Goal: Check status: Check status

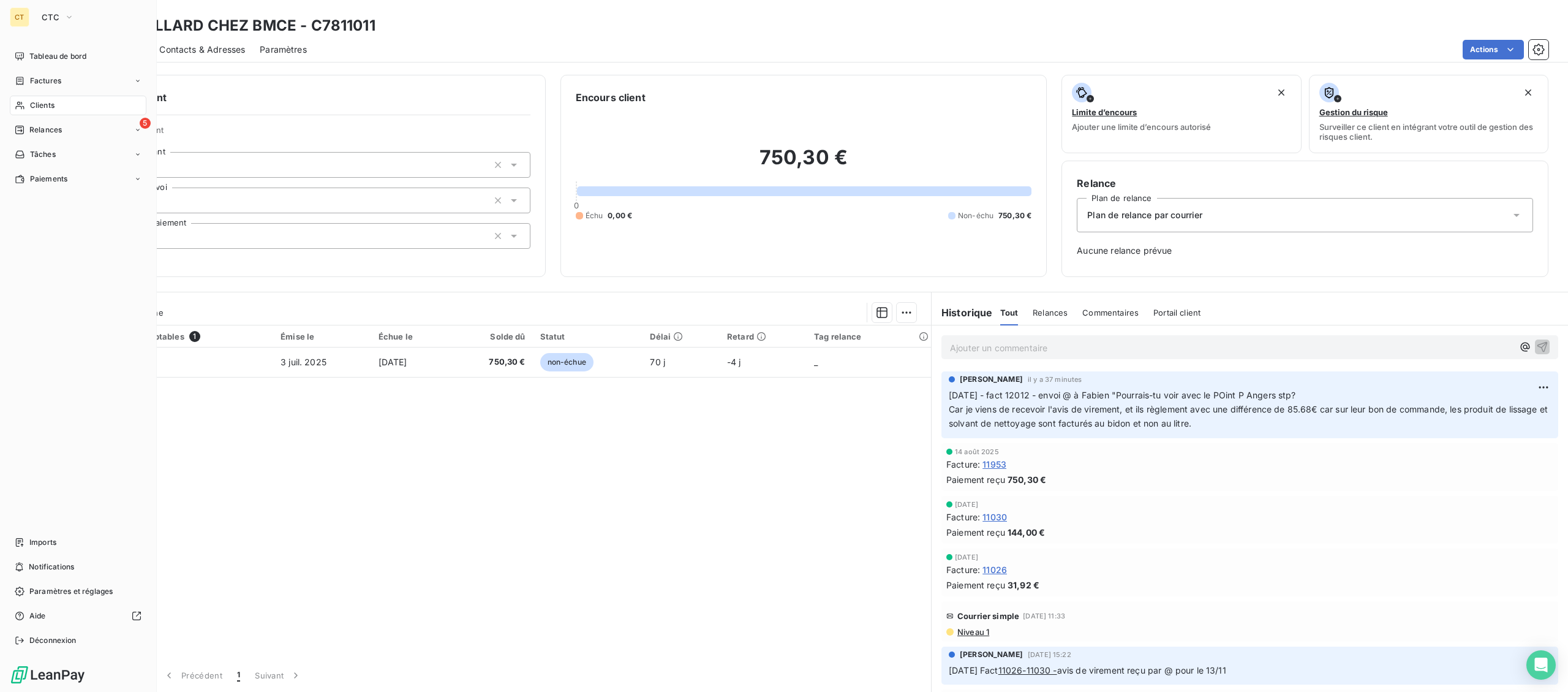
click at [42, 18] on span "CTC" at bounding box center [51, 18] width 18 height 10
click at [68, 108] on span "La Celtique Industrielle" at bounding box center [112, 108] width 108 height 13
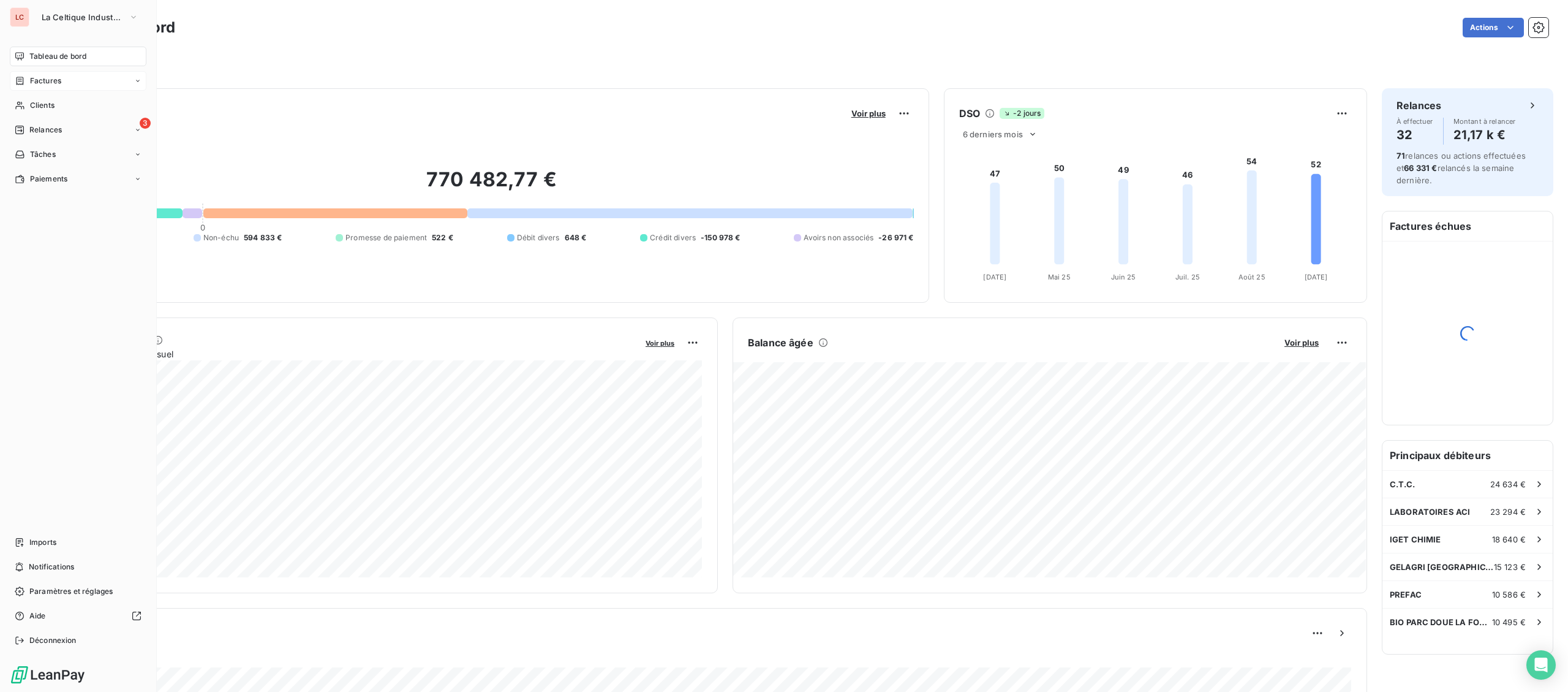
click at [69, 83] on div "Factures" at bounding box center [78, 81] width 137 height 20
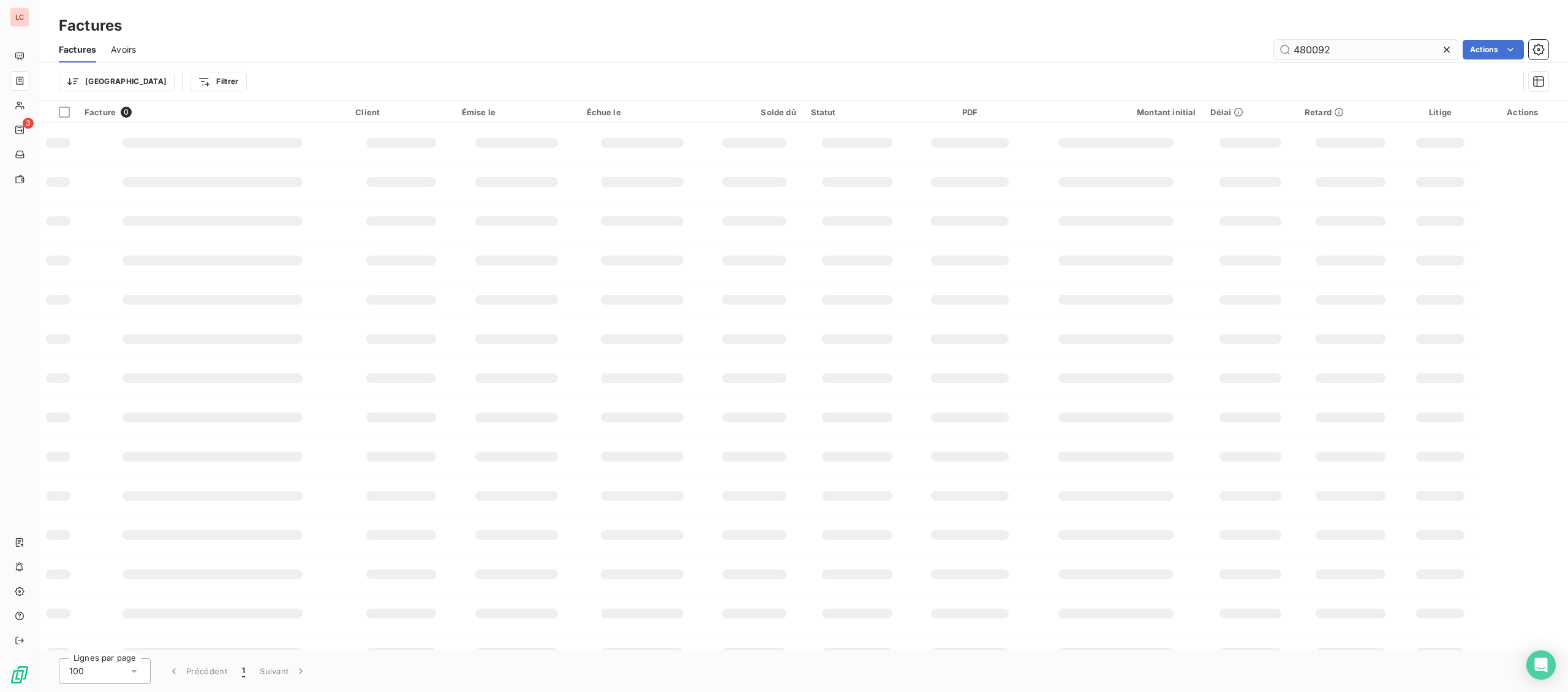
drag, startPoint x: 1342, startPoint y: 52, endPoint x: 1228, endPoint y: 49, distance: 114.0
click at [1274, 49] on input "480092" at bounding box center [1366, 50] width 184 height 20
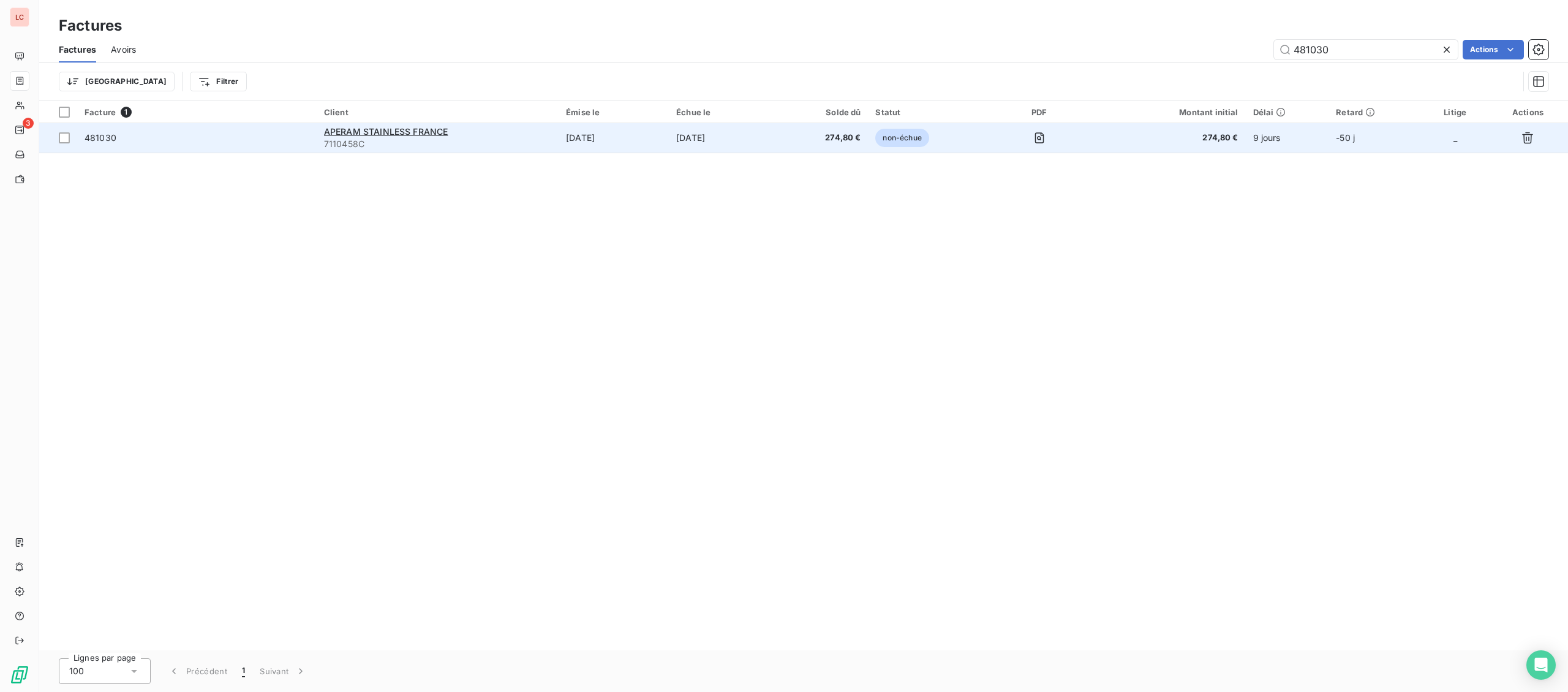
type input "481030"
click at [522, 137] on div "APERAM STAINLESS FRANCE" at bounding box center [438, 132] width 228 height 13
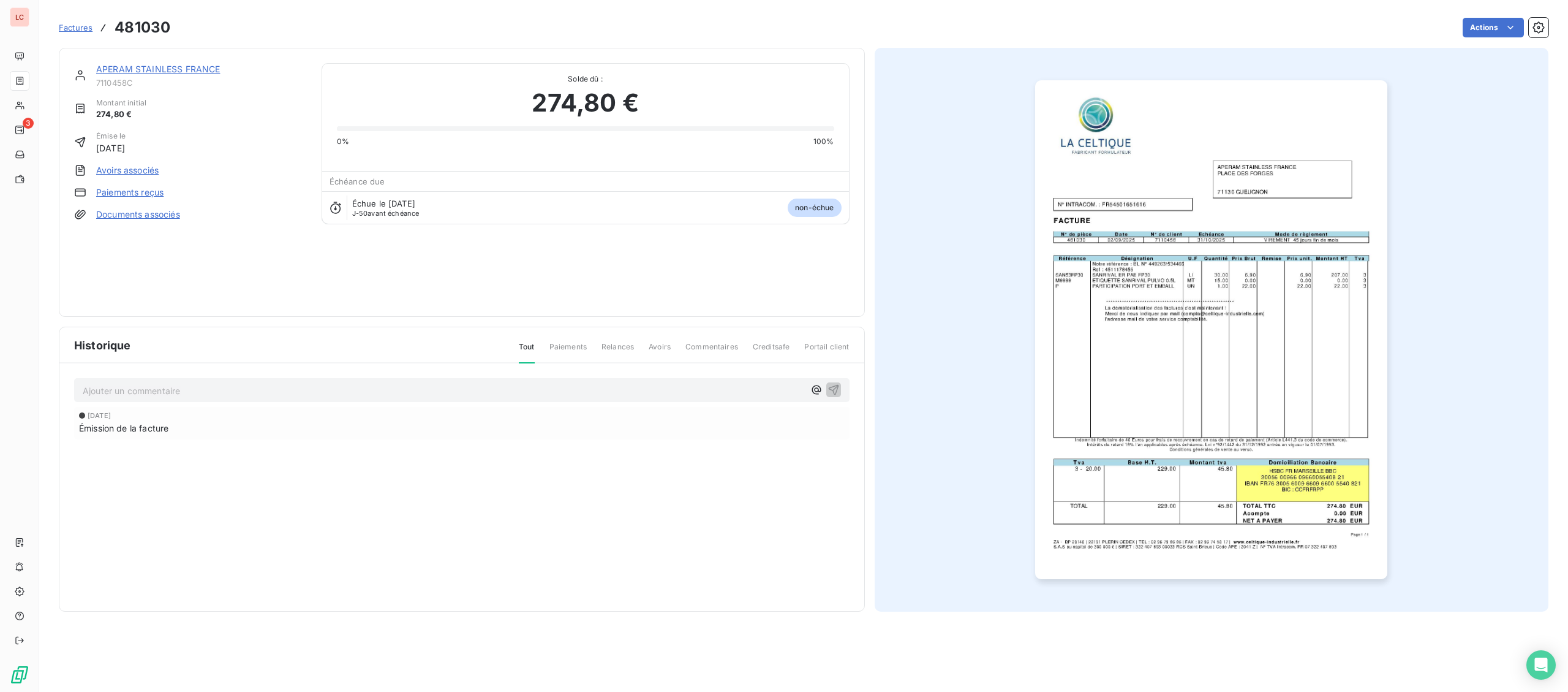
click at [198, 70] on link "APERAM STAINLESS FRANCE" at bounding box center [157, 68] width 124 height 11
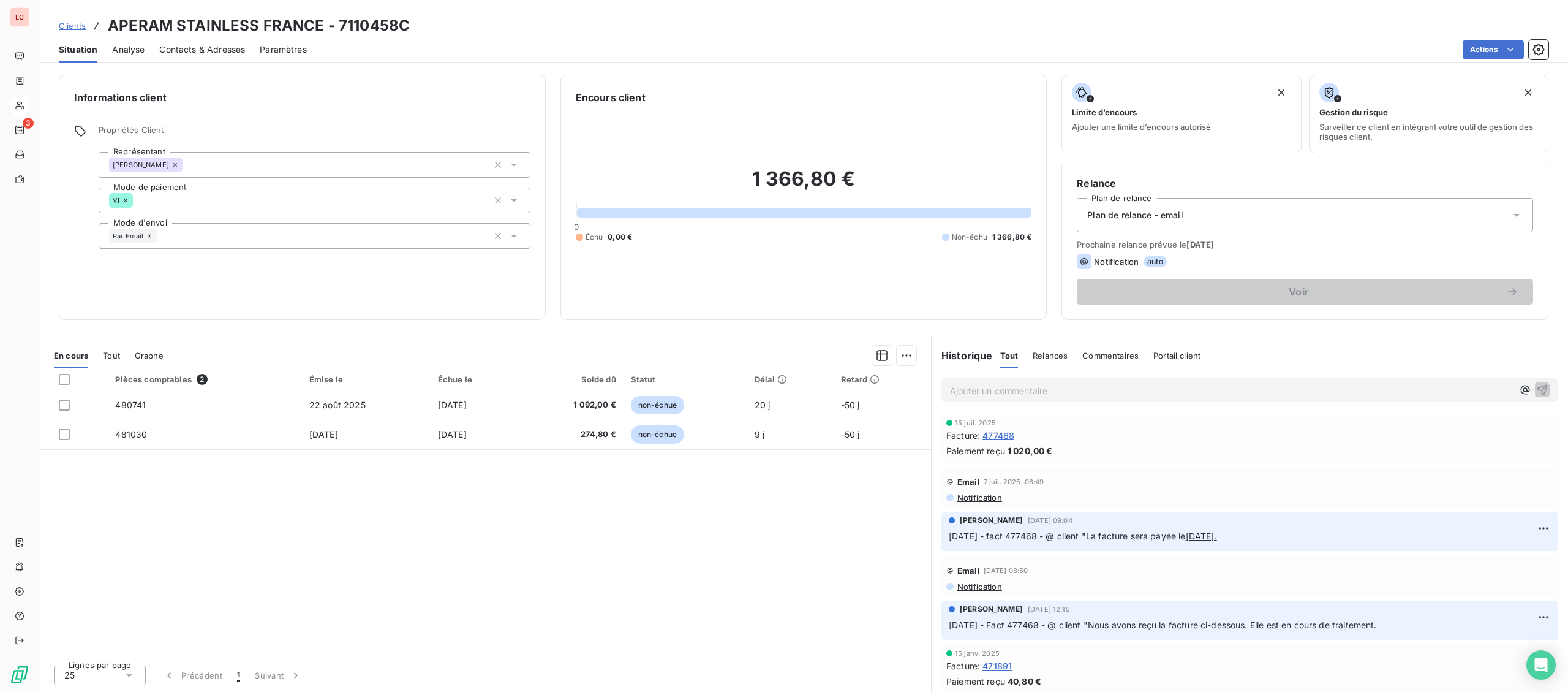
click at [988, 390] on p "Ajouter un commentaire ﻿" at bounding box center [1231, 391] width 563 height 16
click at [1243, 387] on p "[DATE] - fact 480741-481030 - @ client "" at bounding box center [1231, 390] width 563 height 14
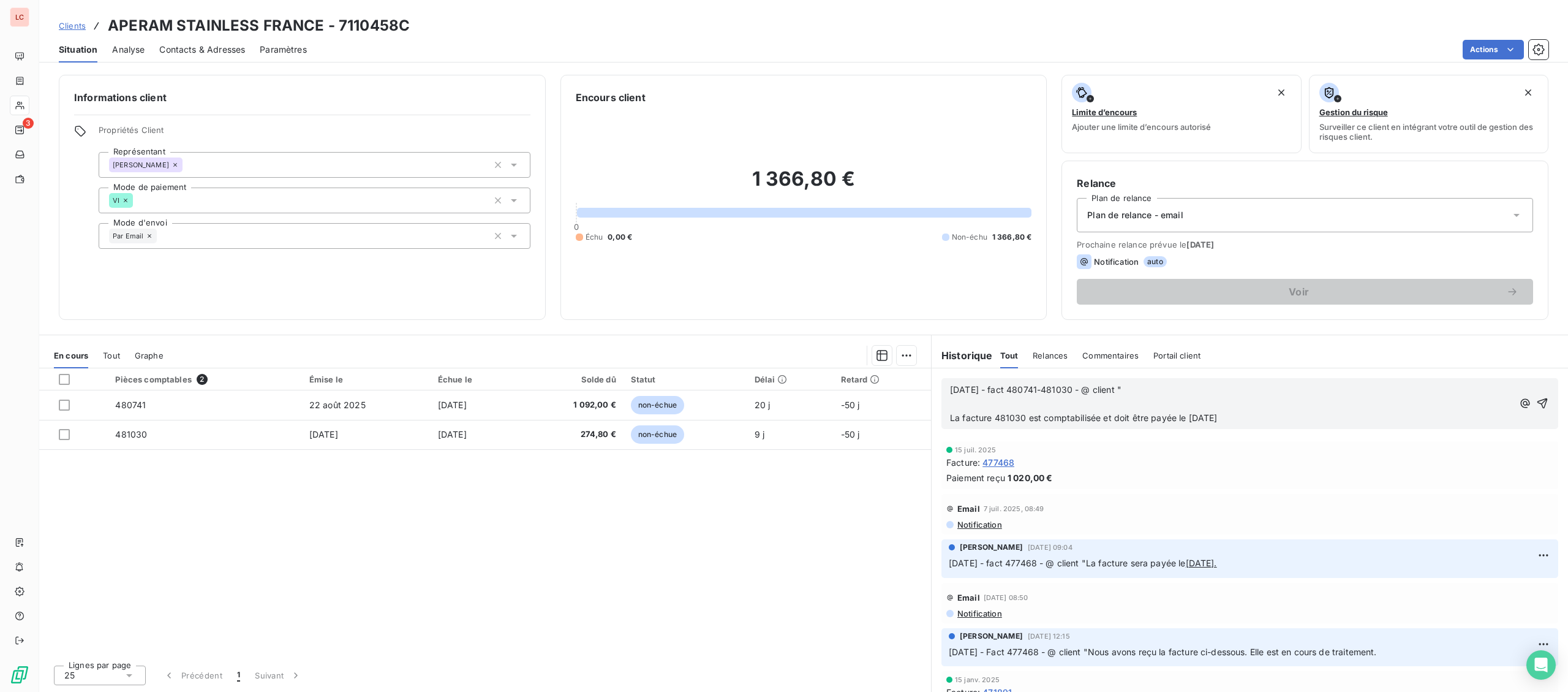
click at [1178, 395] on p "[DATE] - fact 480741-481030 - @ client "" at bounding box center [1231, 390] width 563 height 14
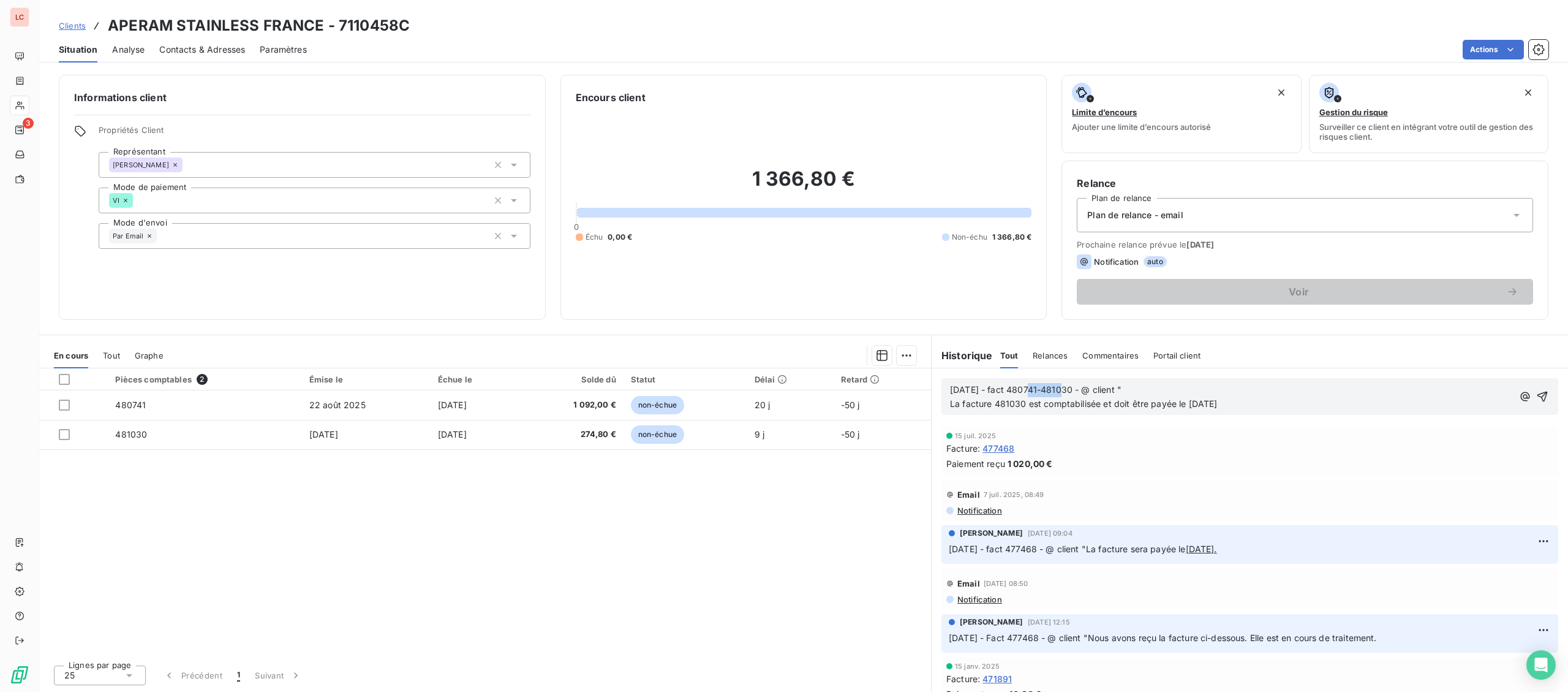
drag, startPoint x: 1056, startPoint y: 389, endPoint x: 1024, endPoint y: 389, distance: 32.0
click at [1024, 389] on span "[DATE] - fact 480741-481030 - @ client "" at bounding box center [1036, 389] width 172 height 11
